Goal: Use online tool/utility: Utilize a website feature to perform a specific function

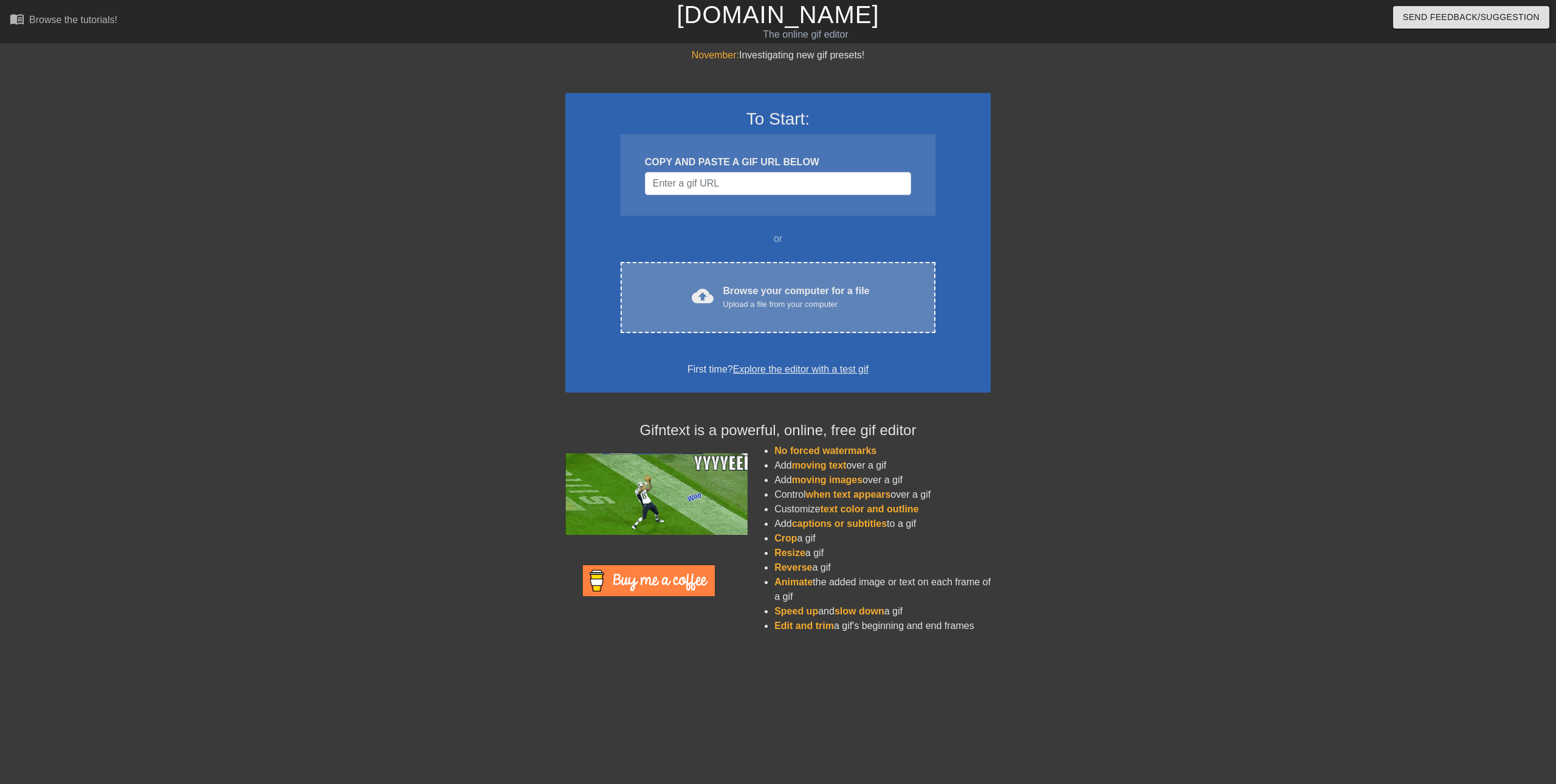
click at [748, 307] on div "Upload a file from your computer" at bounding box center [797, 304] width 147 height 12
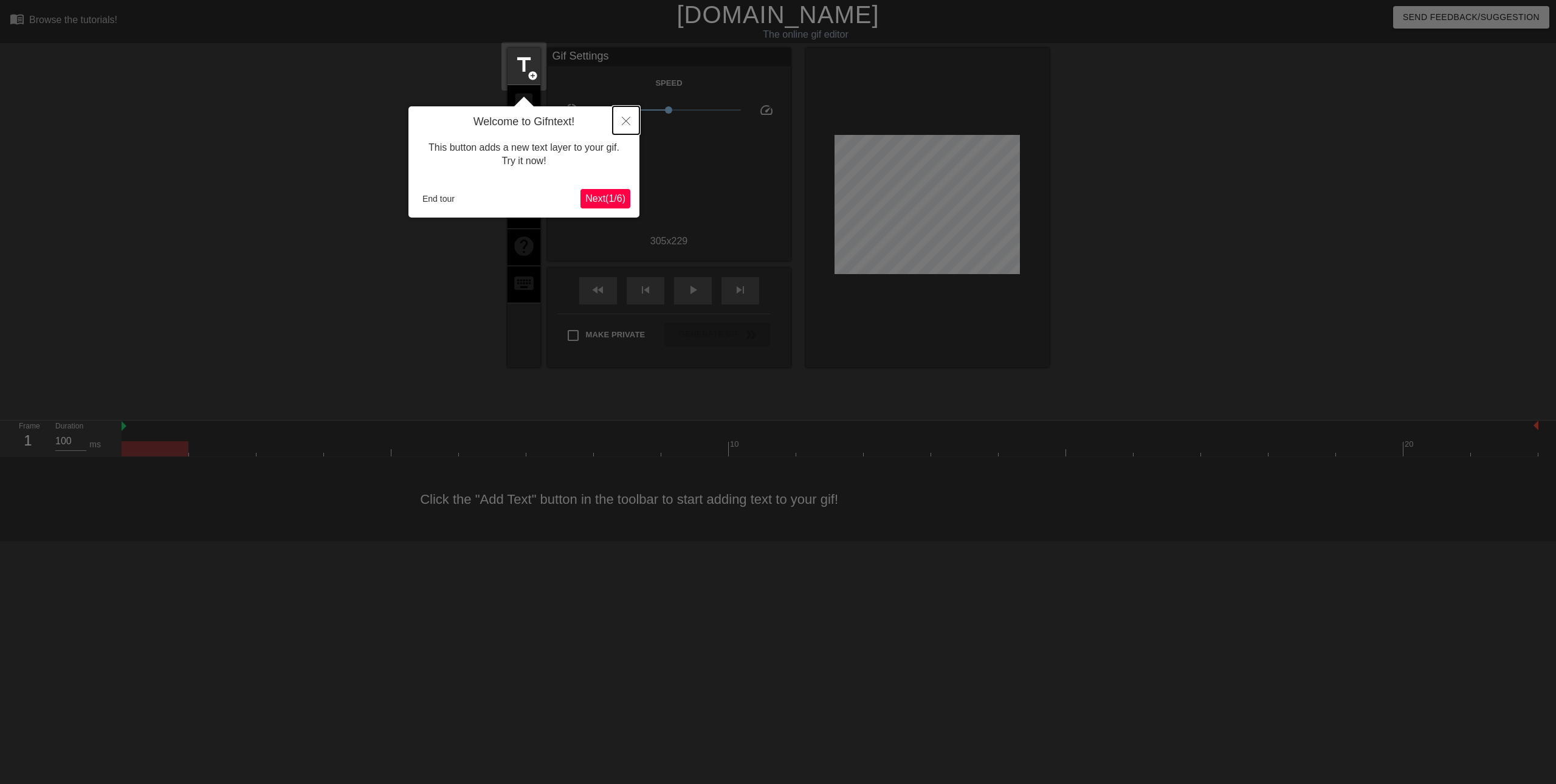
click at [628, 124] on icon "Close" at bounding box center [626, 121] width 8 height 8
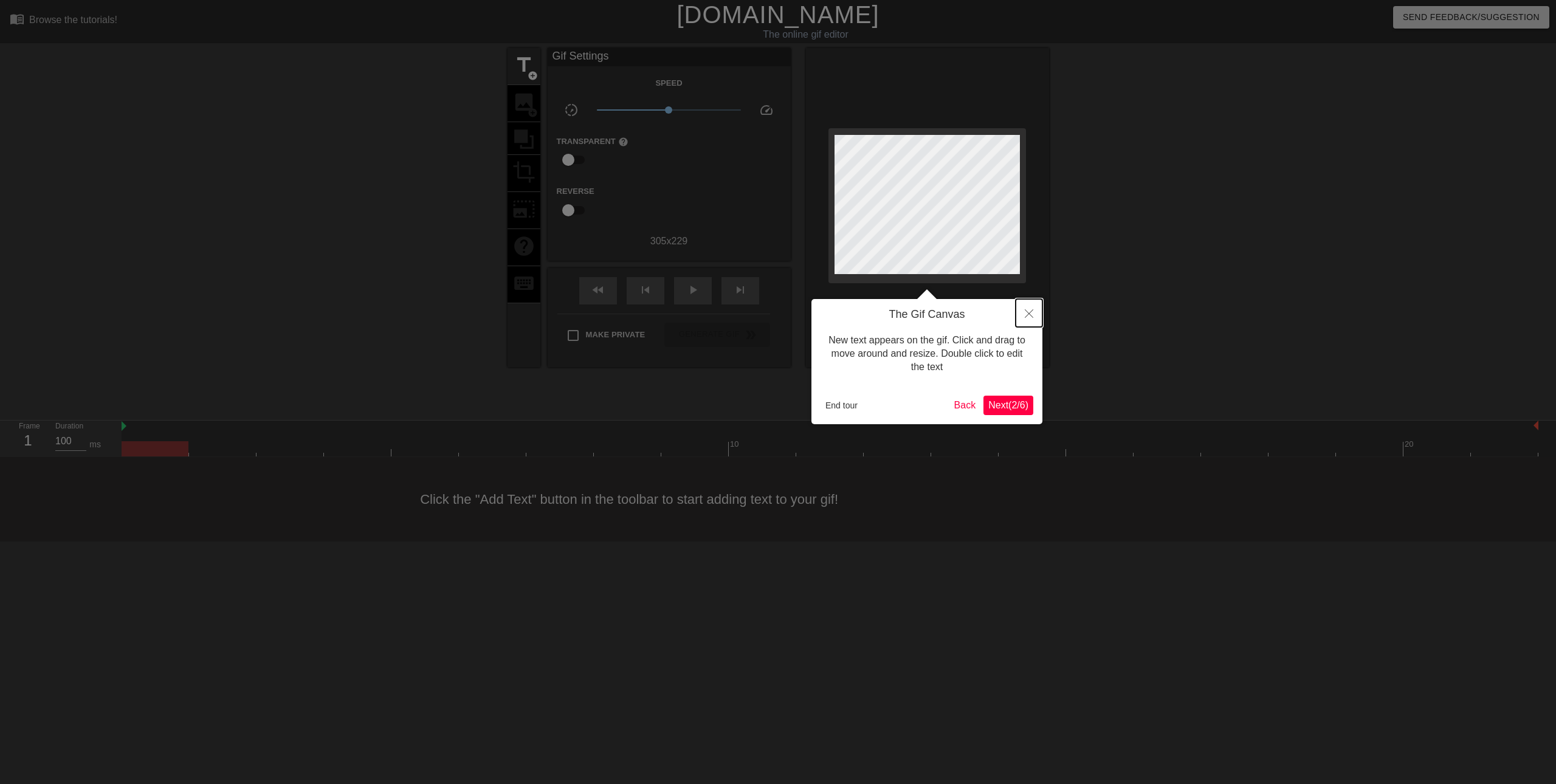
click at [1025, 316] on icon "Close" at bounding box center [1029, 313] width 8 height 8
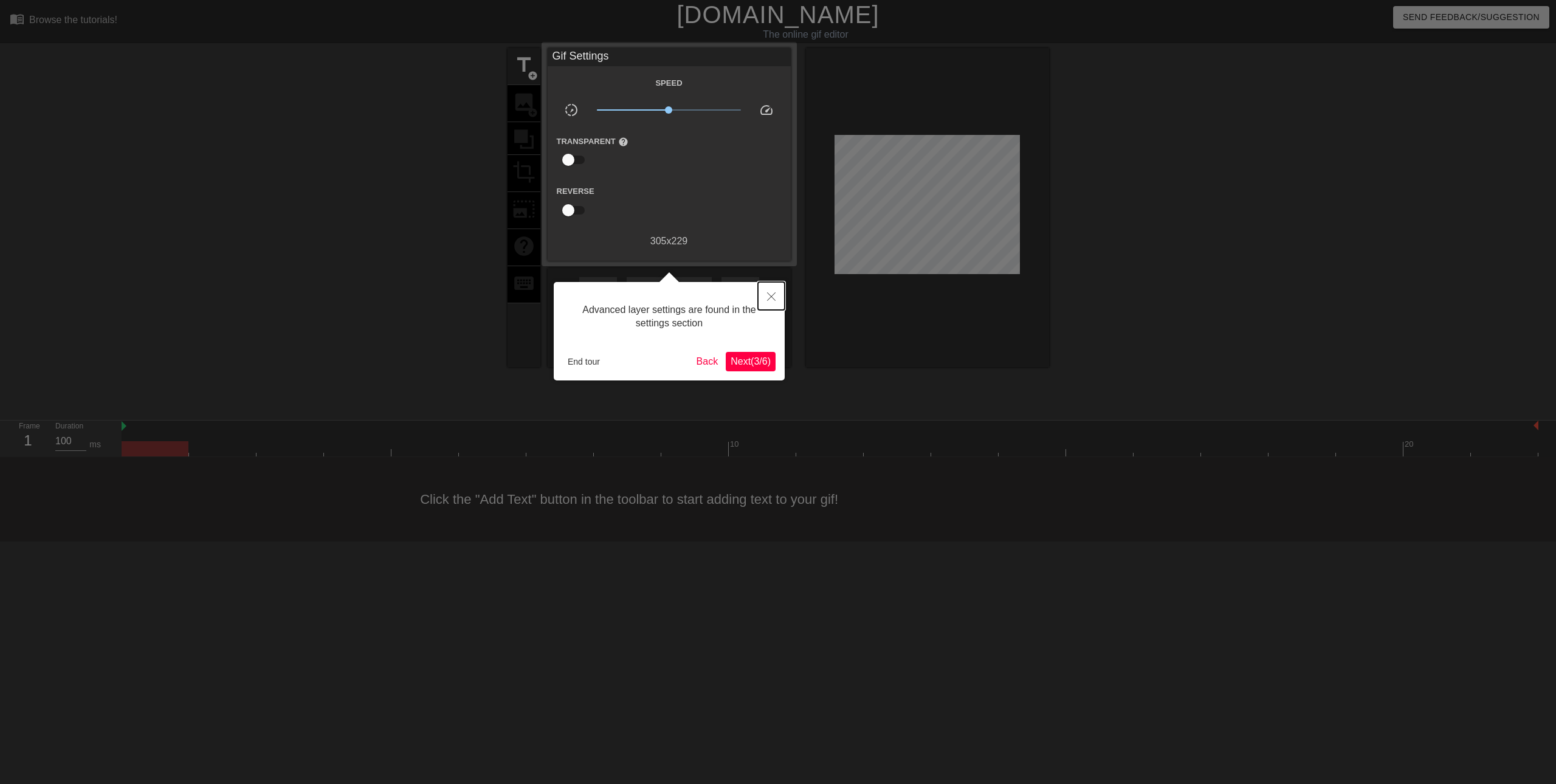
click at [770, 293] on icon "Close" at bounding box center [771, 296] width 8 height 8
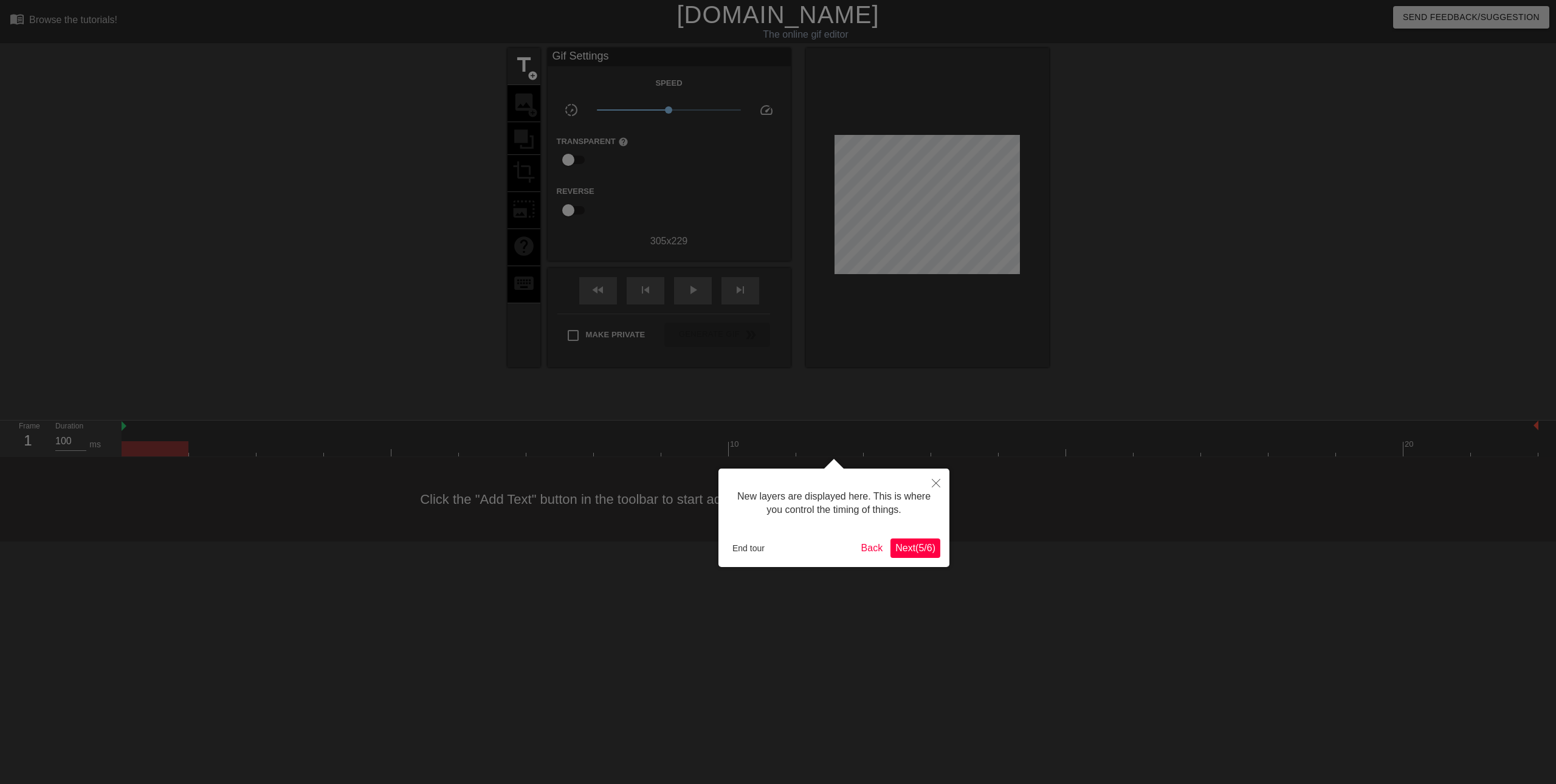
scroll to position [10, 0]
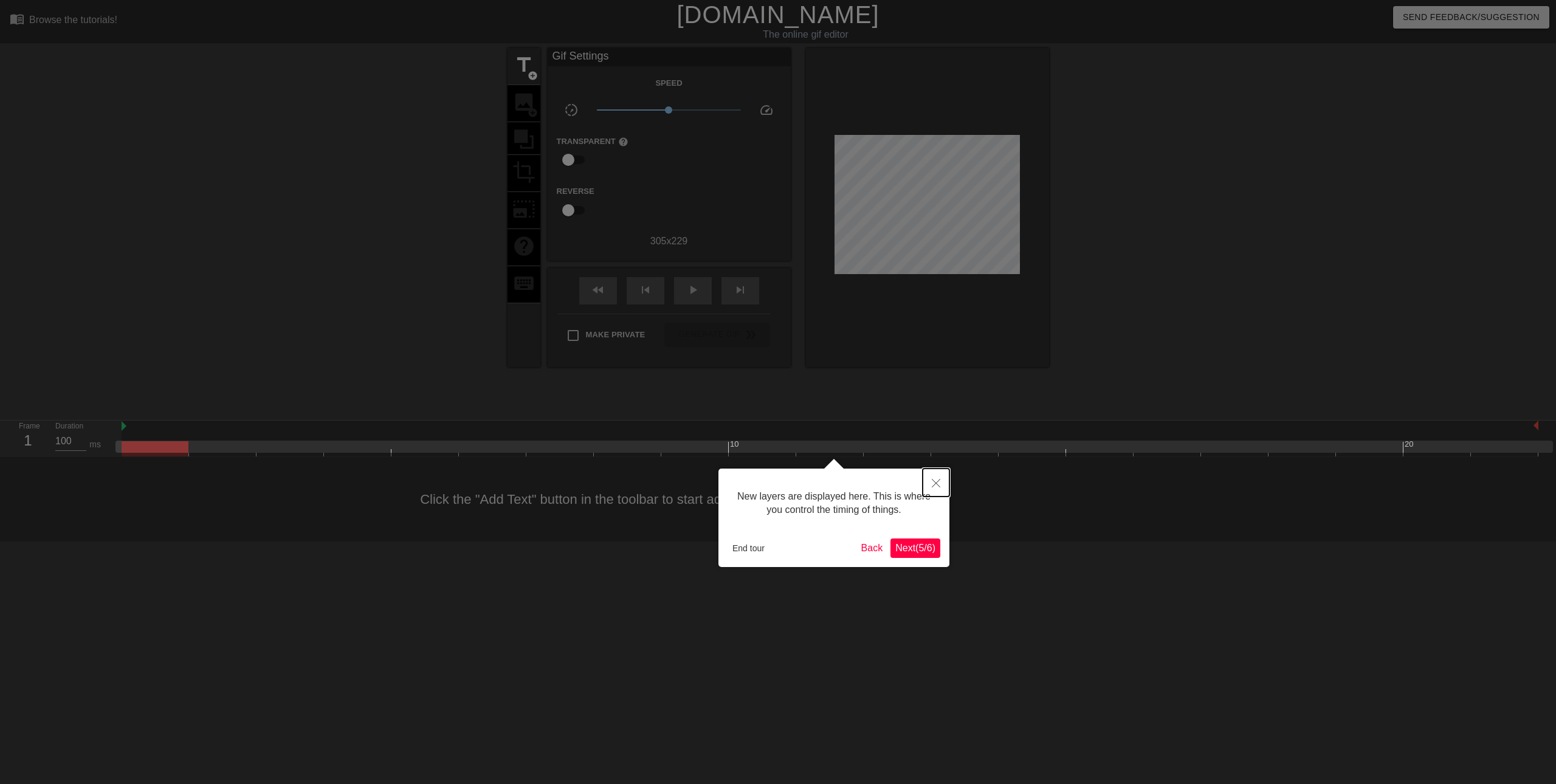
click at [939, 477] on button "Close" at bounding box center [936, 482] width 27 height 28
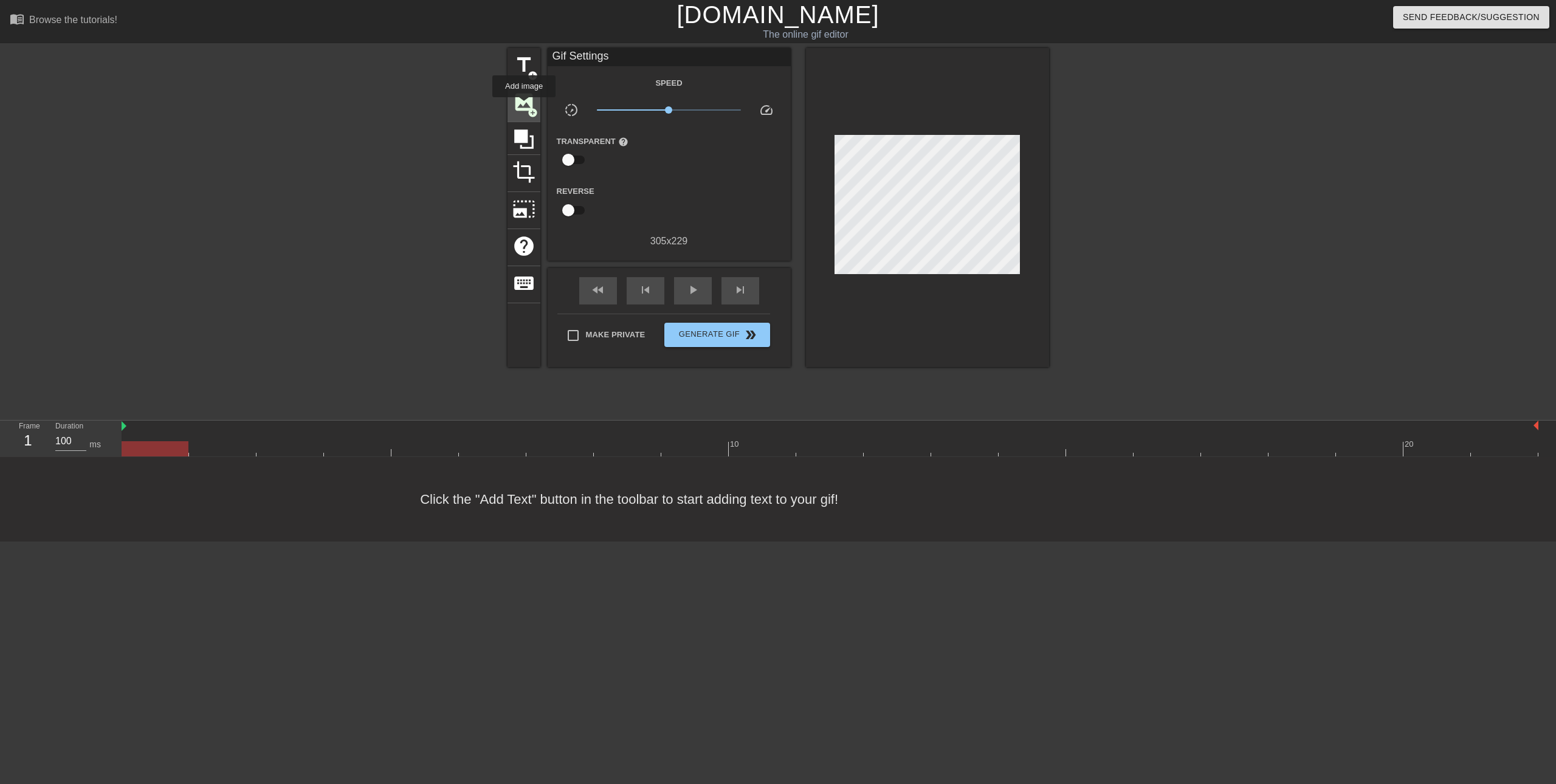
click at [524, 106] on span "image" at bounding box center [523, 102] width 23 height 23
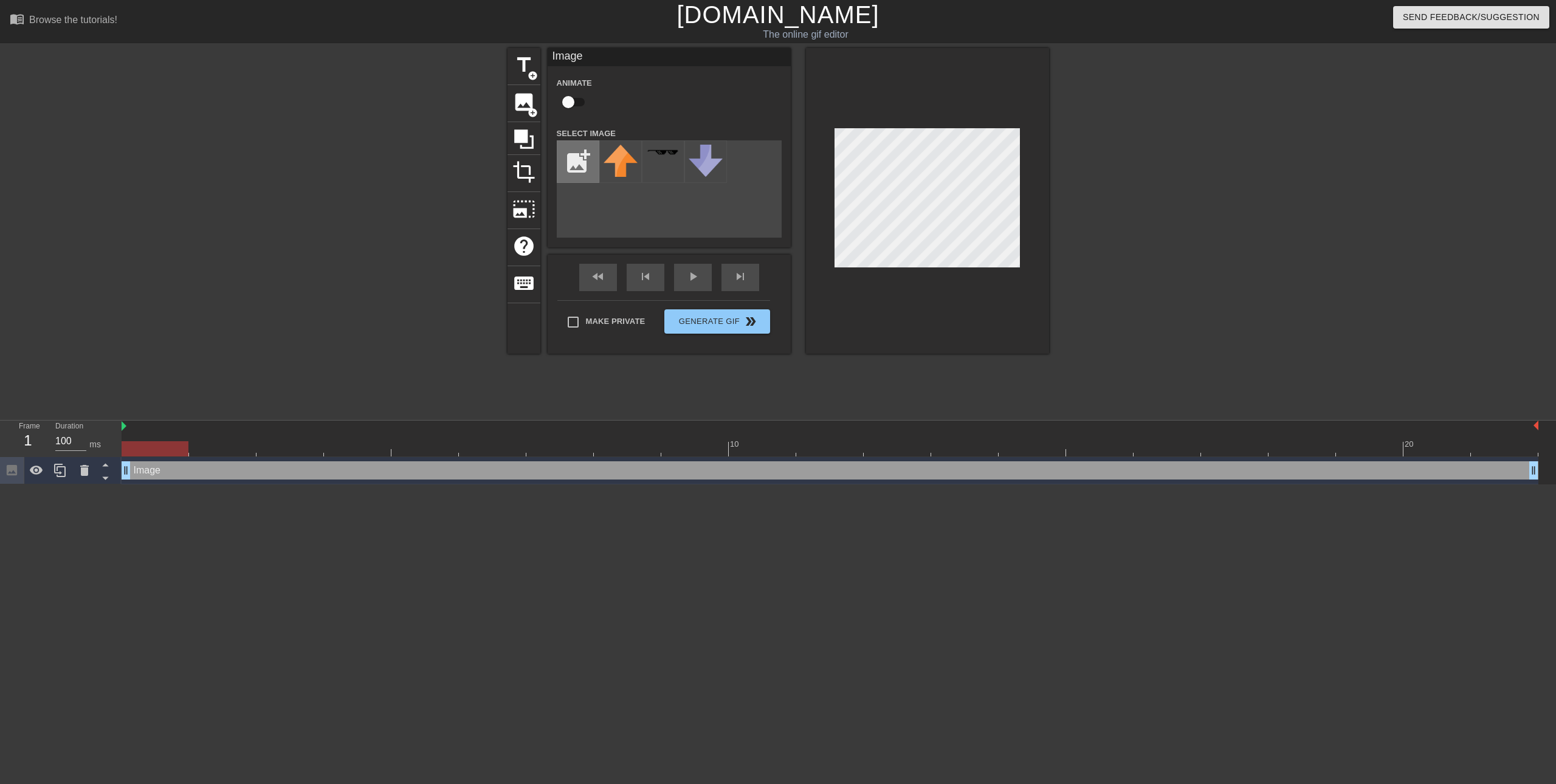
click at [581, 153] on input "file" at bounding box center [578, 162] width 42 height 42
type input "C:\fakepath\images.png"
click at [599, 154] on div at bounding box center [620, 161] width 42 height 42
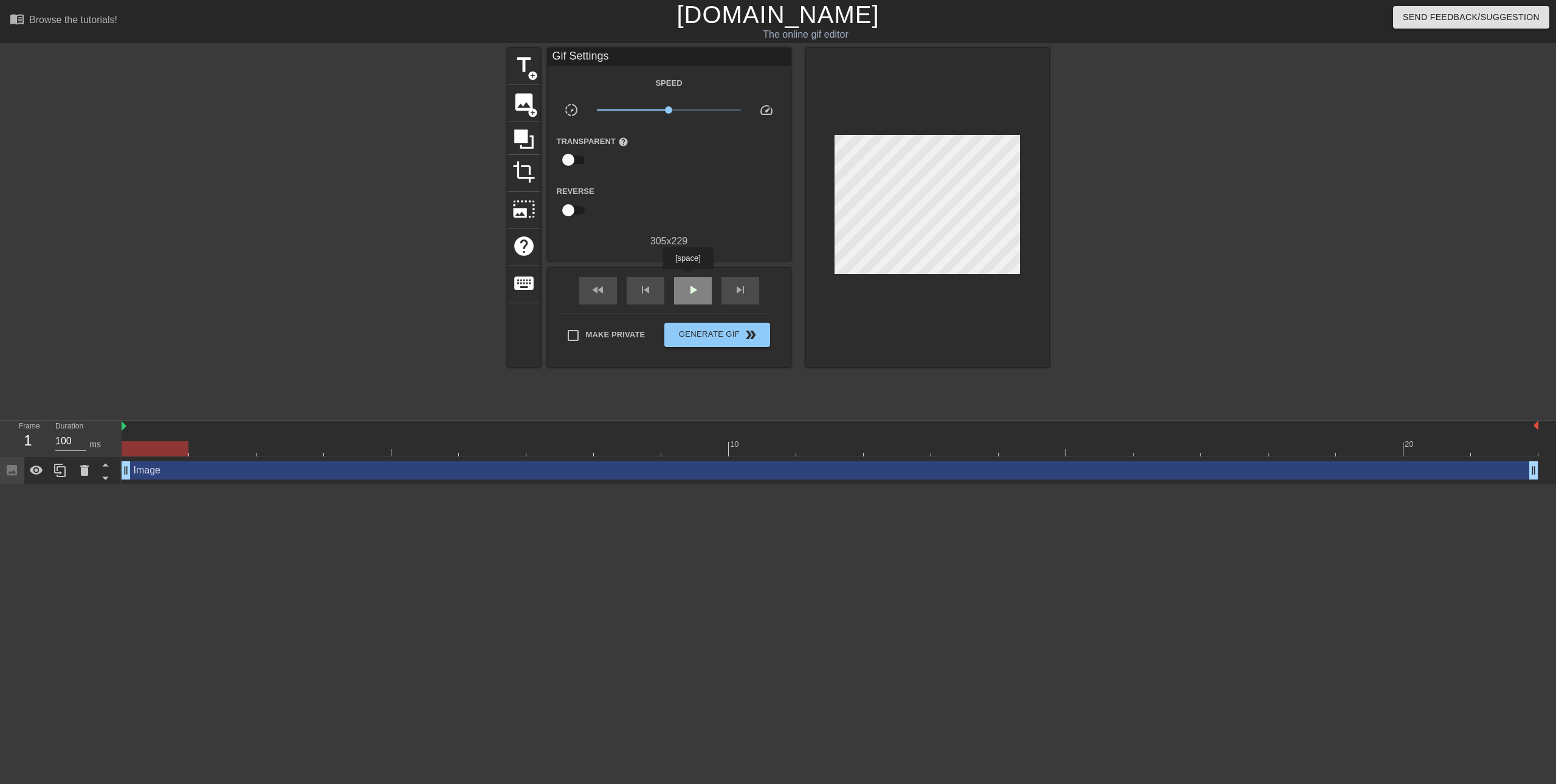
click at [687, 277] on div "play_arrow" at bounding box center [693, 291] width 37 height 28
click at [723, 336] on span "Generate Gif double_arrow" at bounding box center [717, 334] width 96 height 15
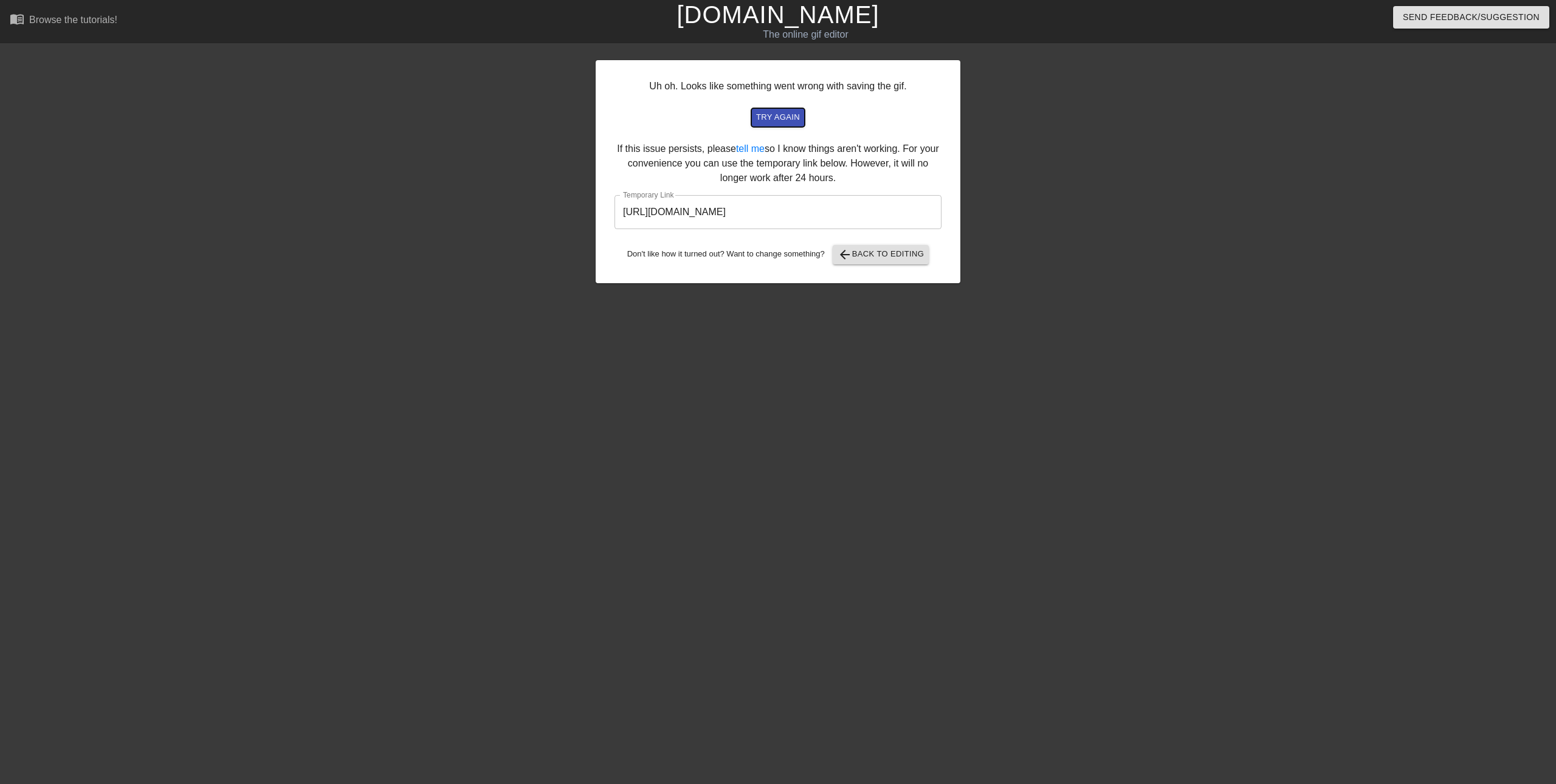
click at [784, 120] on span "try again" at bounding box center [777, 118] width 44 height 14
drag, startPoint x: 886, startPoint y: 211, endPoint x: 601, endPoint y: 219, distance: 285.1
click at [601, 219] on div "Uh oh. Looks like something went wrong with saving the gif. try again If this i…" at bounding box center [778, 172] width 365 height 223
